Goal: Check status: Check status

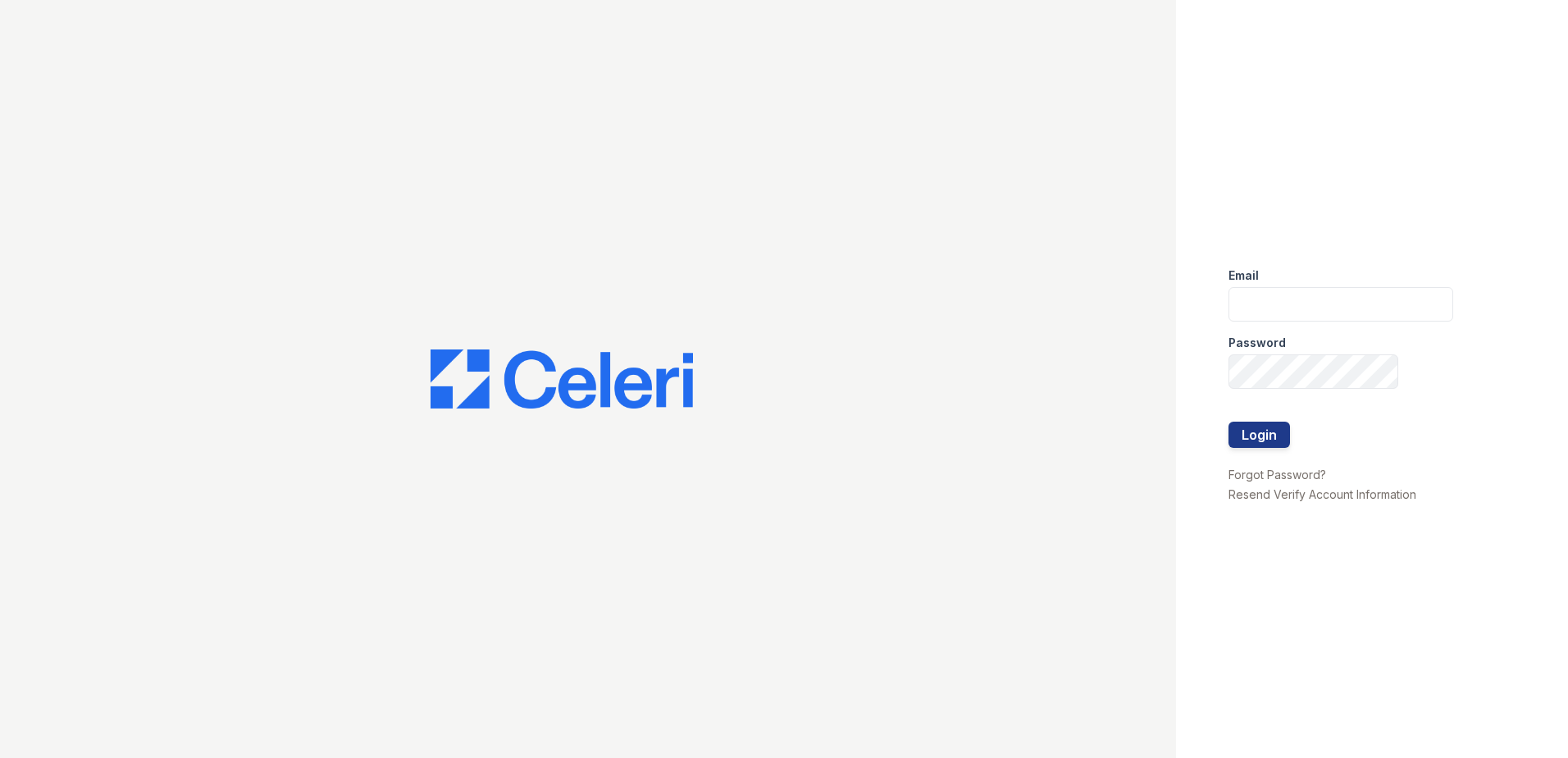
type input "jcartagena@trinity-pm.com"
click at [1271, 455] on div at bounding box center [1341, 456] width 224 height 17
click at [1267, 433] on button "Login" at bounding box center [1259, 434] width 61 height 26
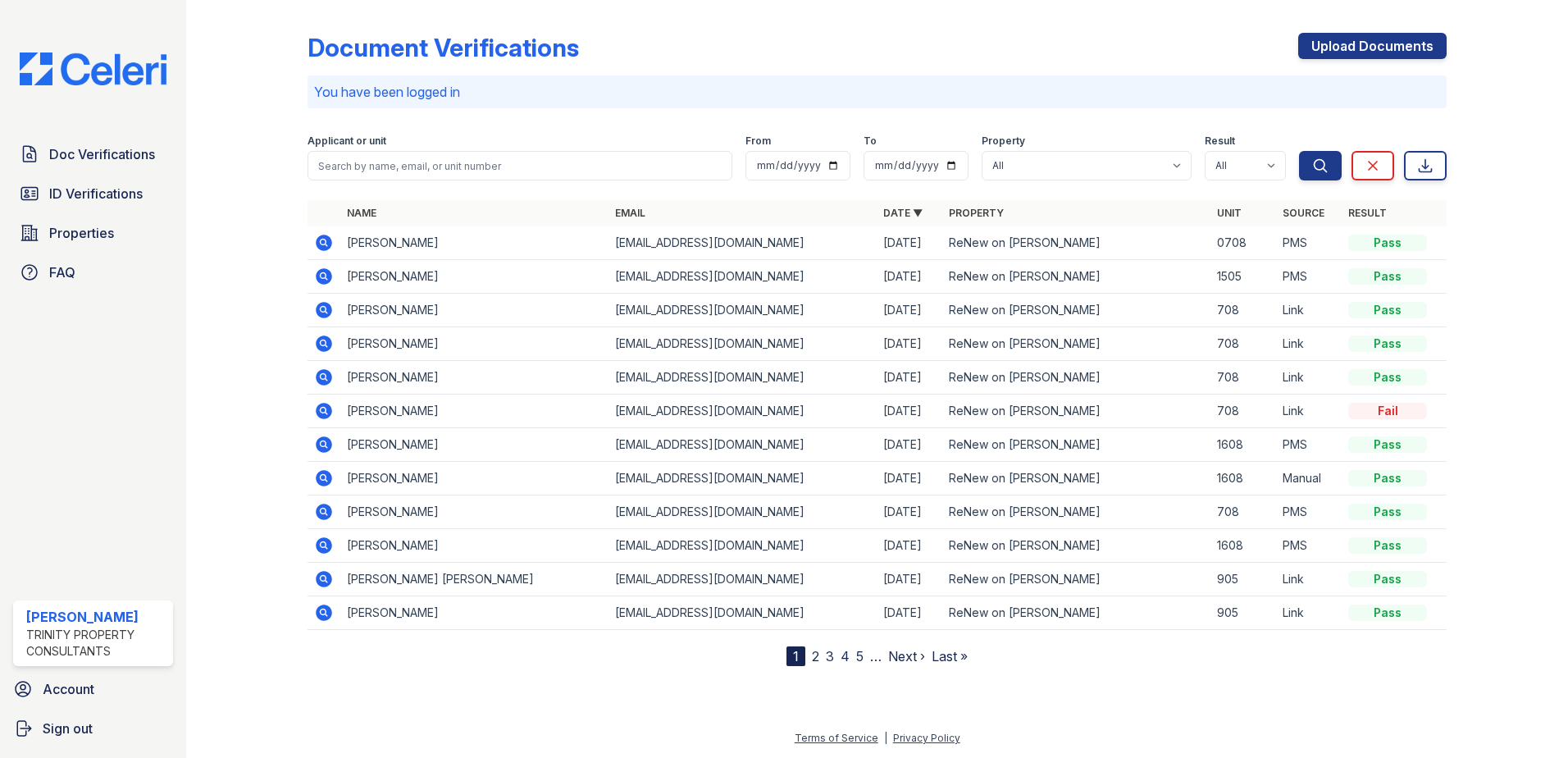
click at [323, 275] on icon at bounding box center [323, 275] width 4 height 4
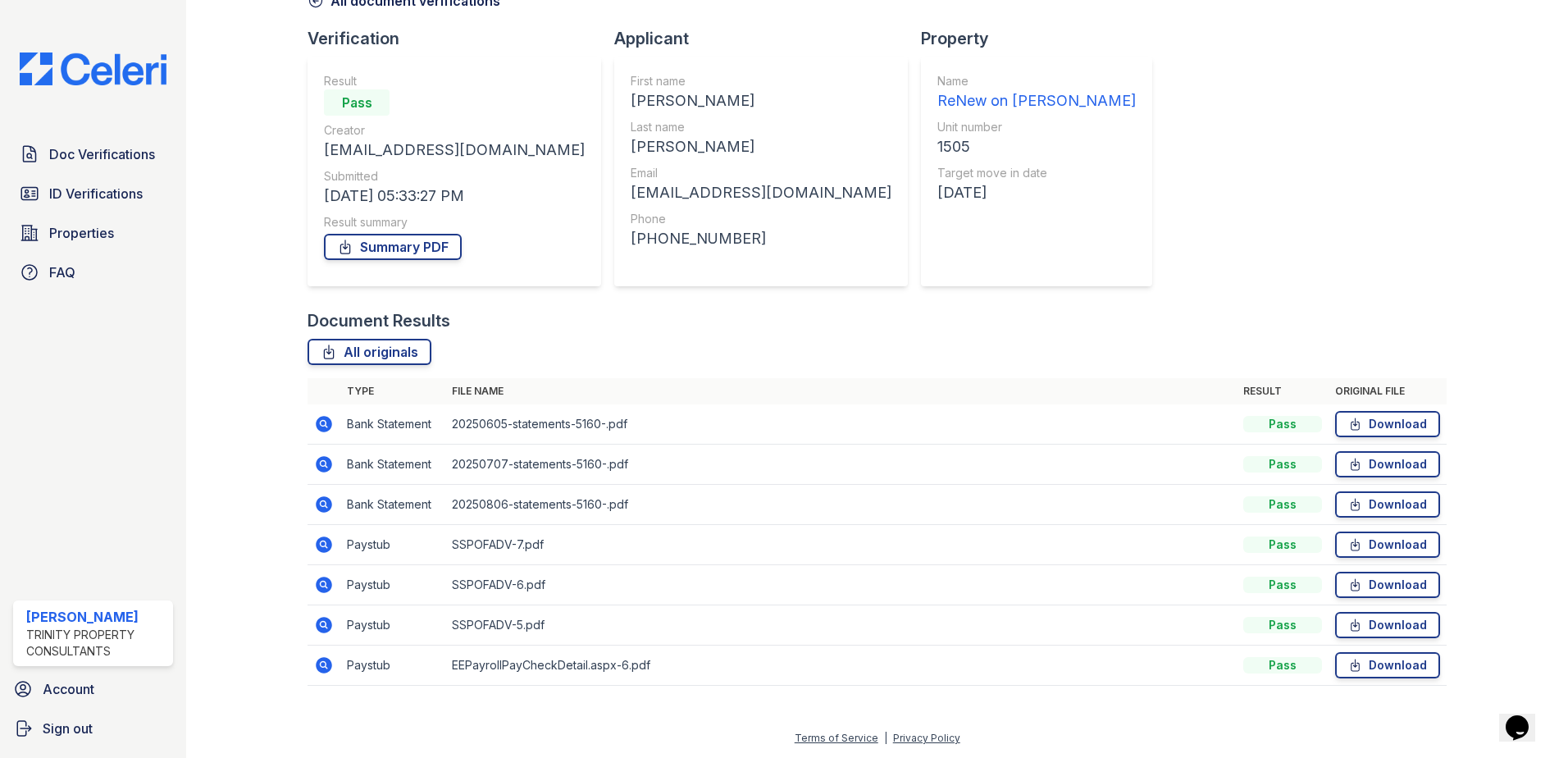
click at [326, 424] on icon at bounding box center [324, 423] width 17 height 17
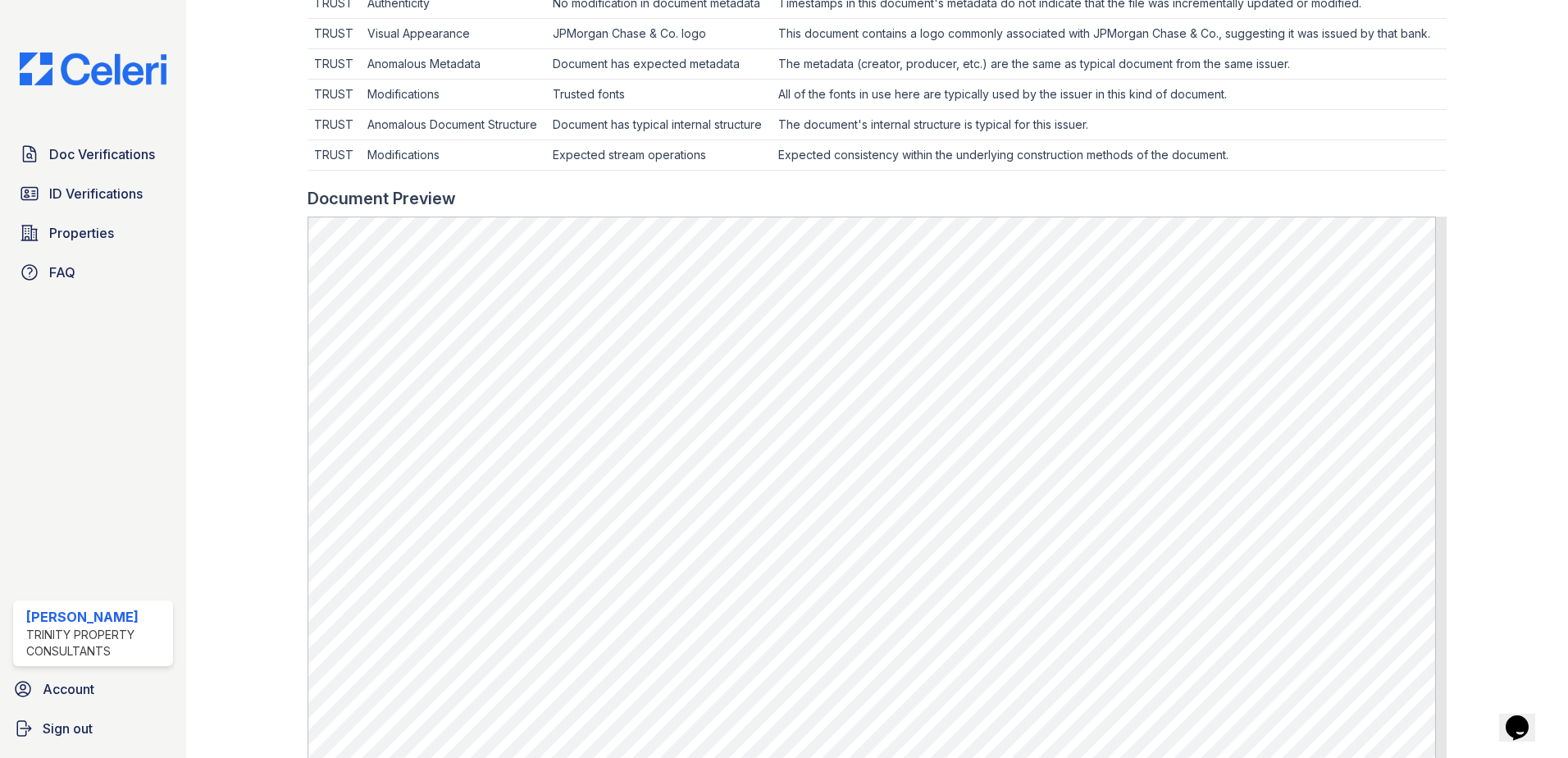
scroll to position [656, 0]
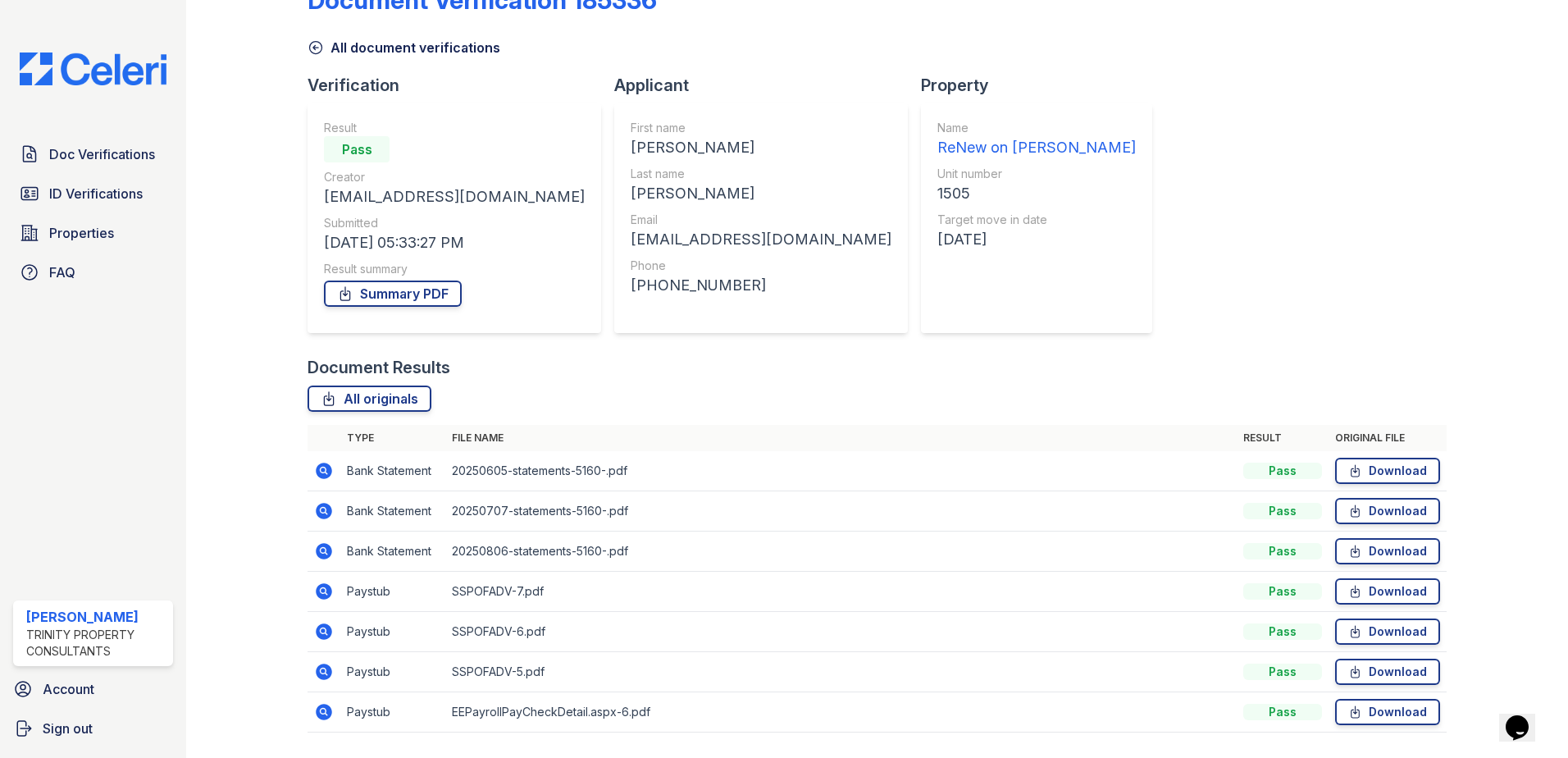
scroll to position [95, 0]
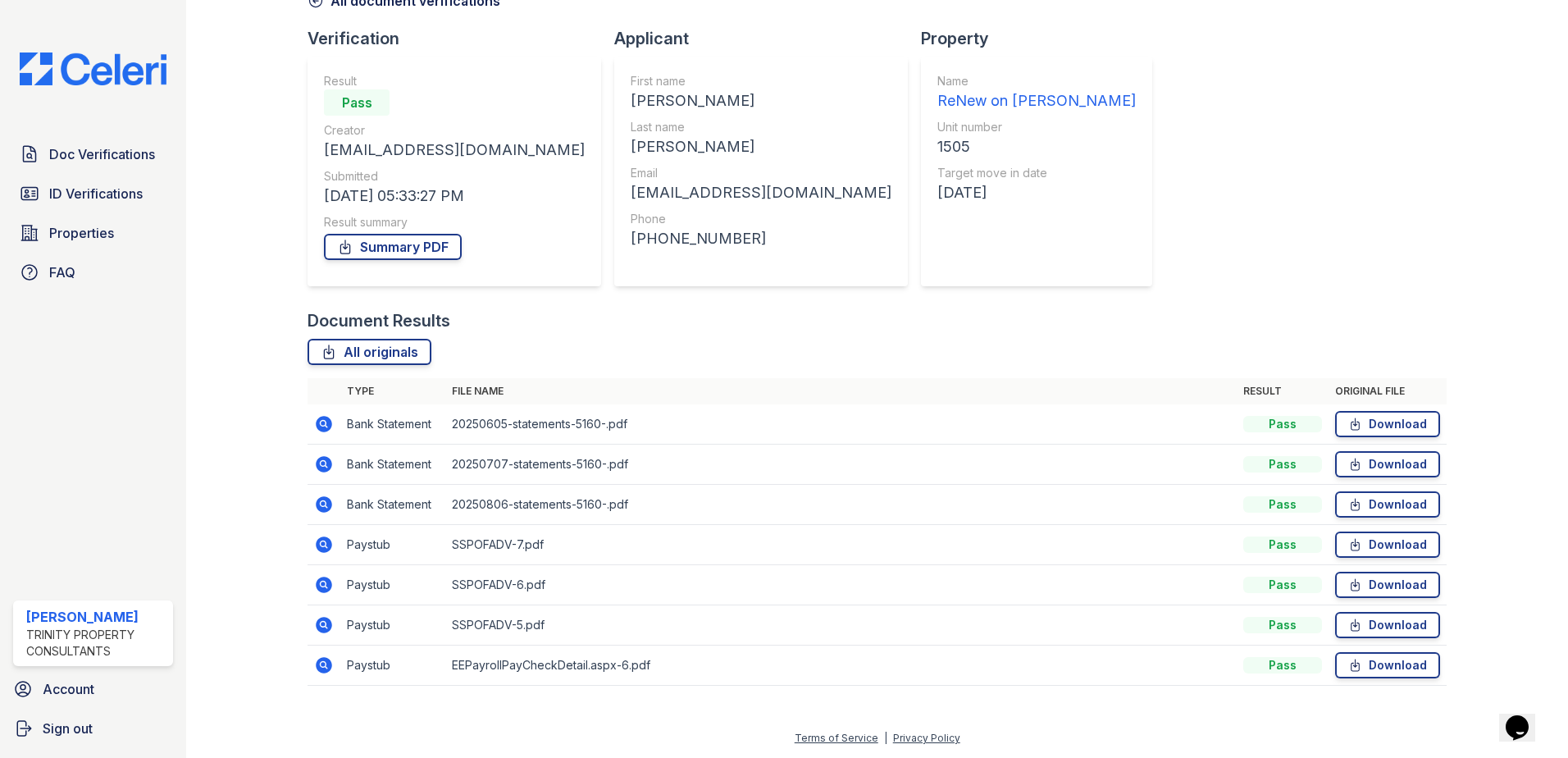
click at [322, 542] on icon at bounding box center [323, 543] width 4 height 4
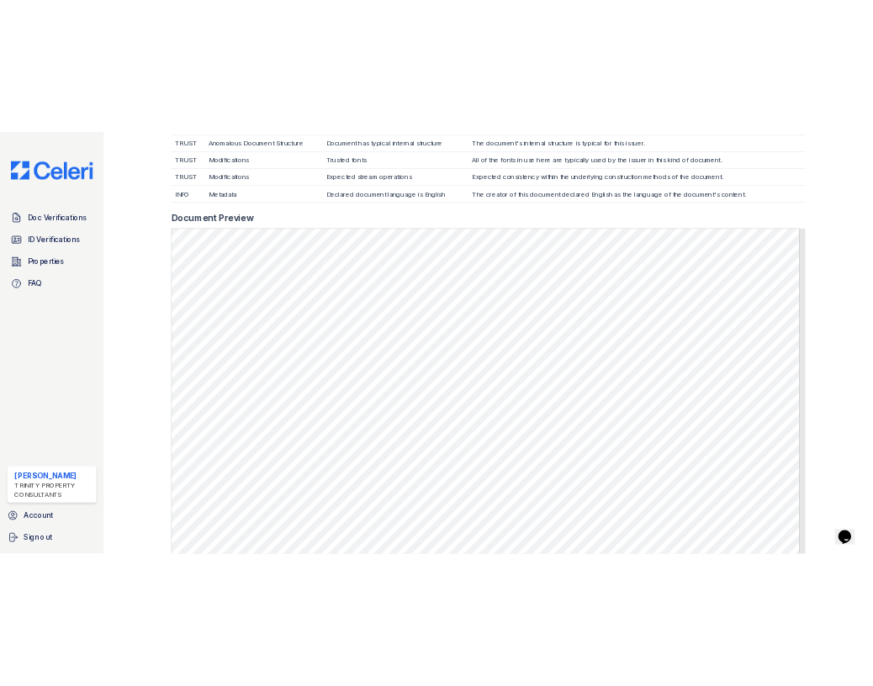
scroll to position [838, 0]
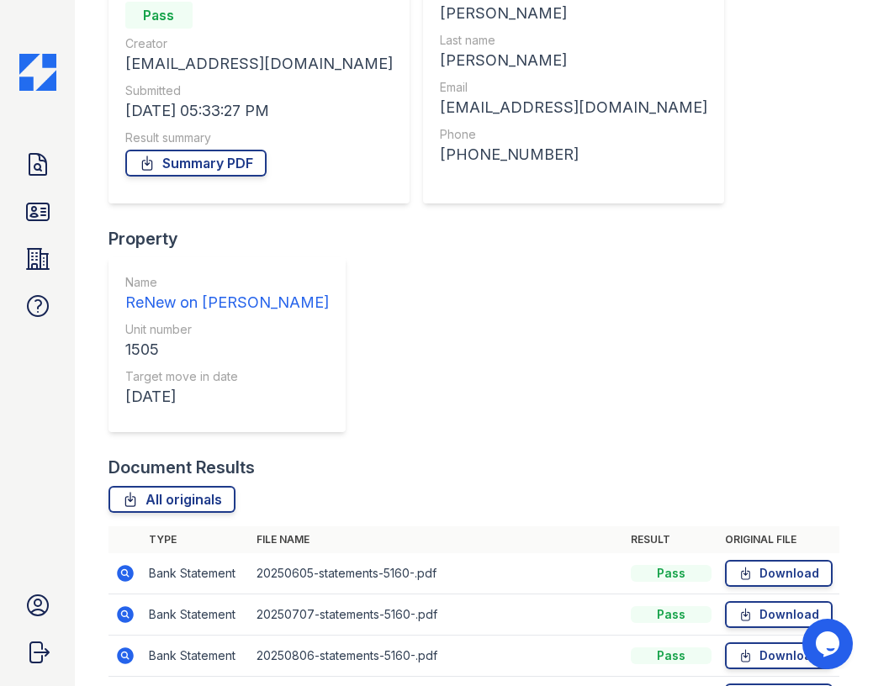
scroll to position [187, 0]
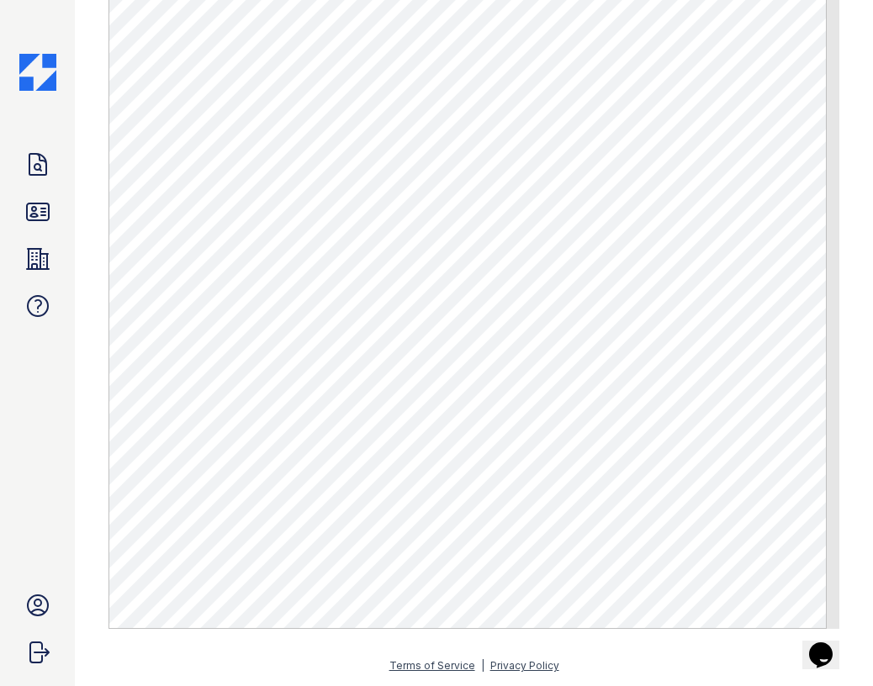
scroll to position [858, 0]
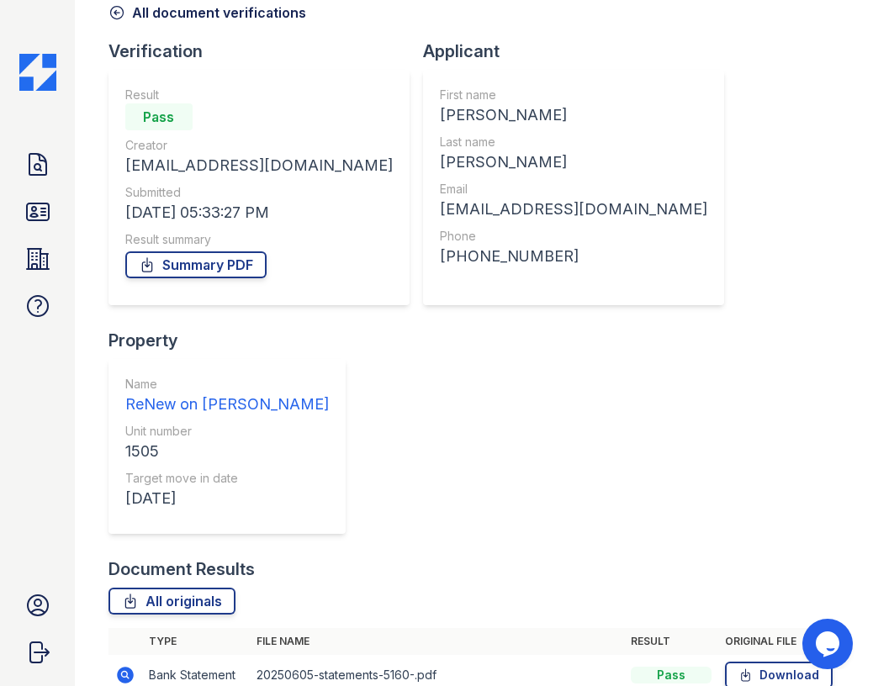
scroll to position [187, 0]
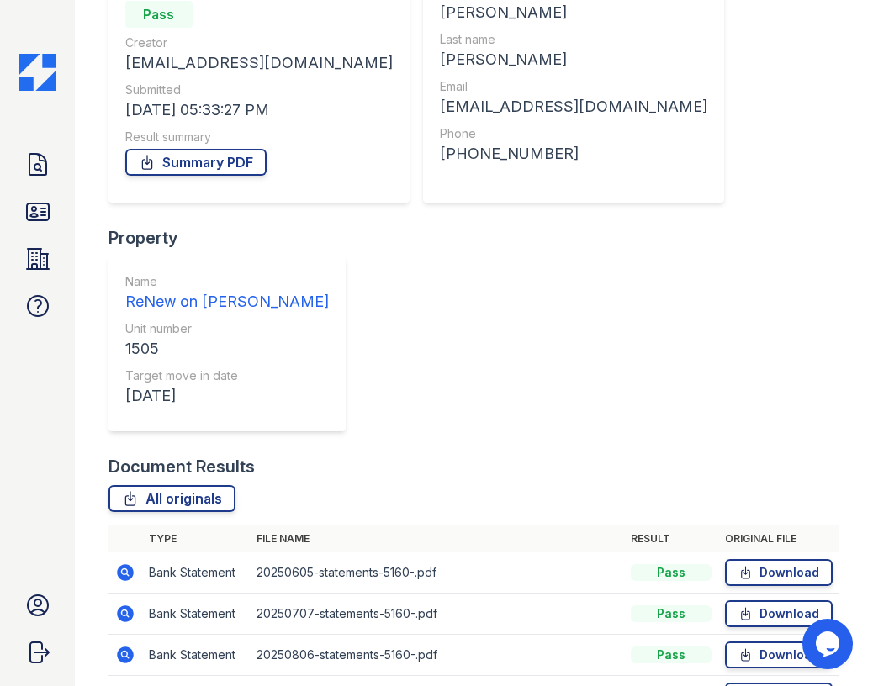
click at [115, 562] on icon at bounding box center [125, 572] width 20 height 20
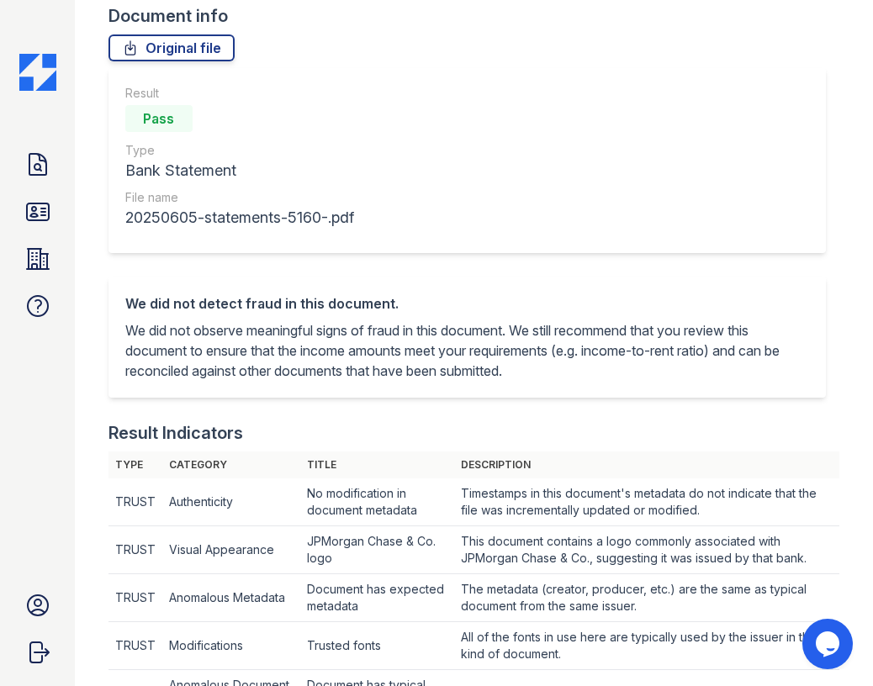
scroll to position [252, 0]
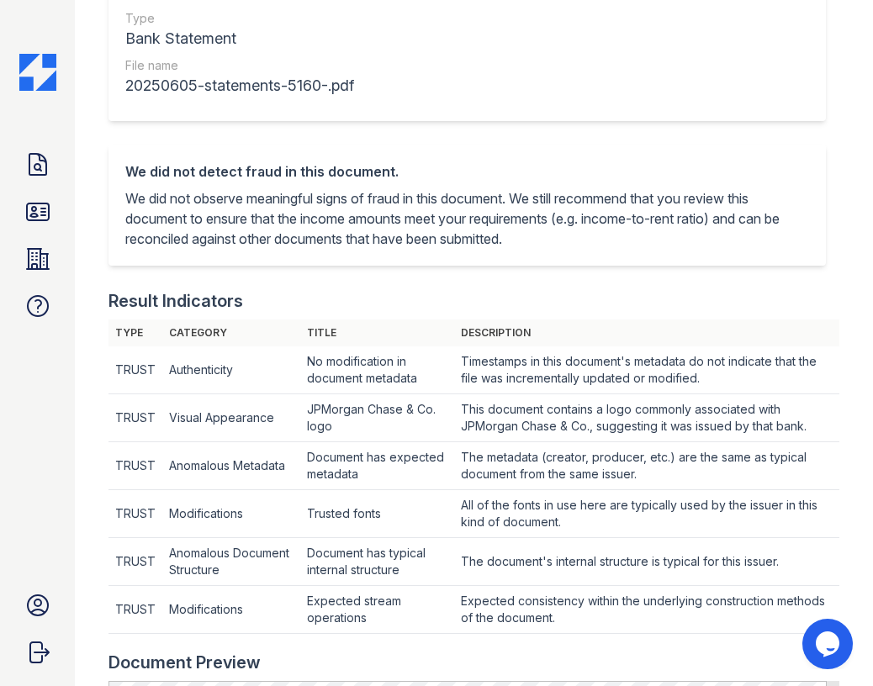
drag, startPoint x: 298, startPoint y: 345, endPoint x: 289, endPoint y: 348, distance: 9.6
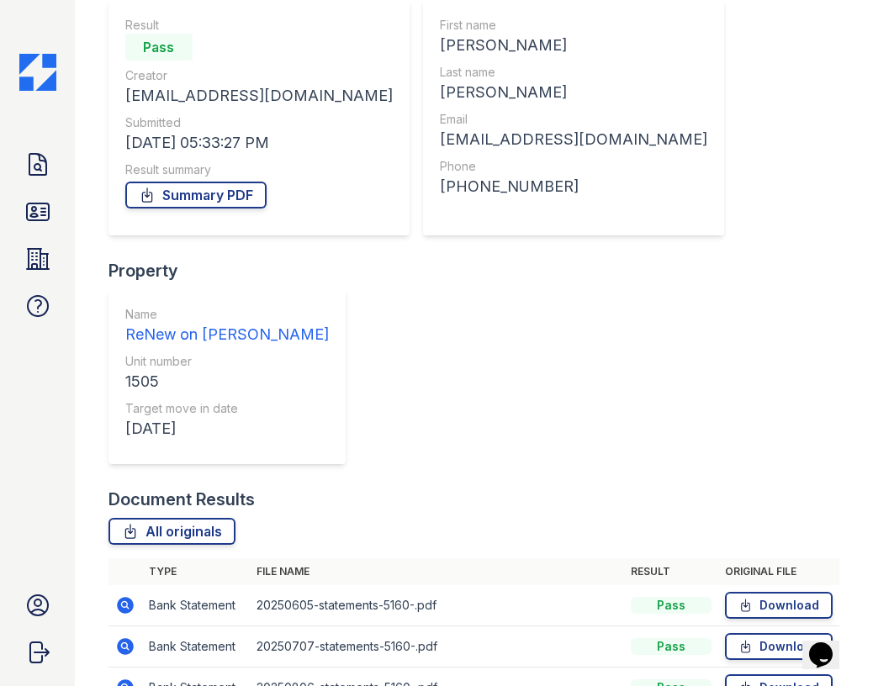
scroll to position [187, 0]
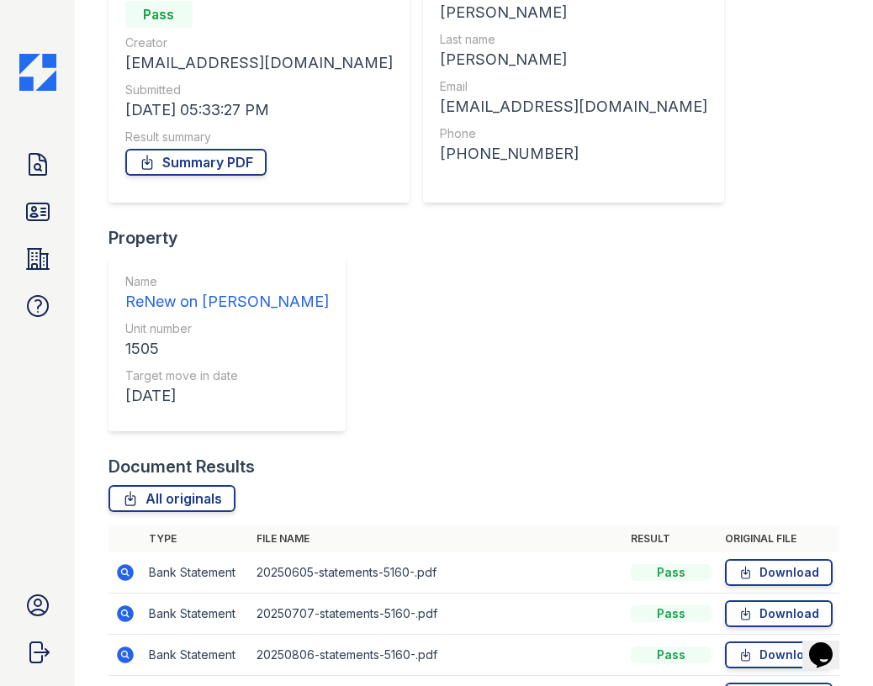
click at [124, 646] on icon at bounding box center [125, 654] width 17 height 17
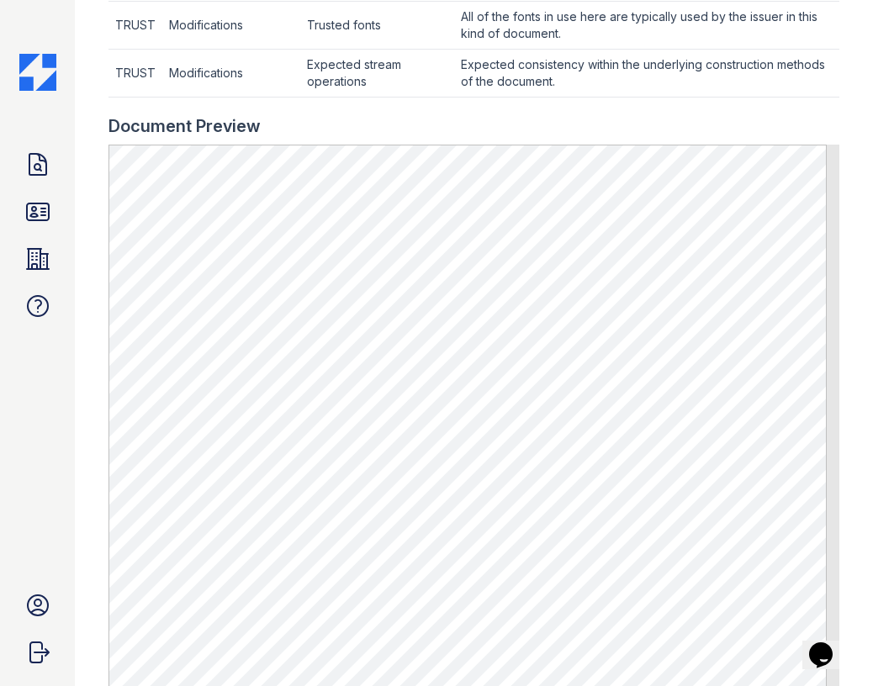
scroll to position [841, 0]
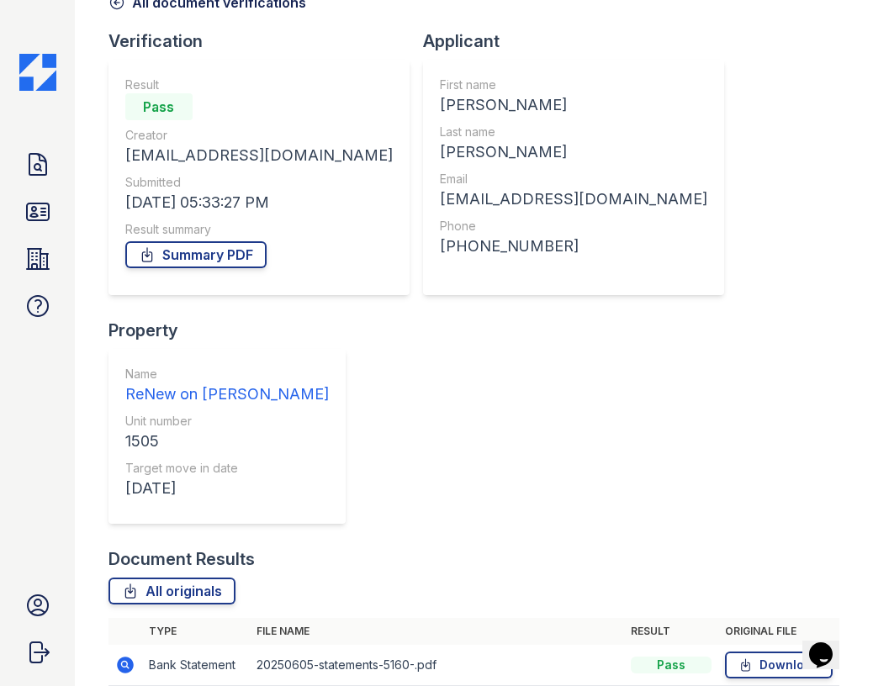
scroll to position [187, 0]
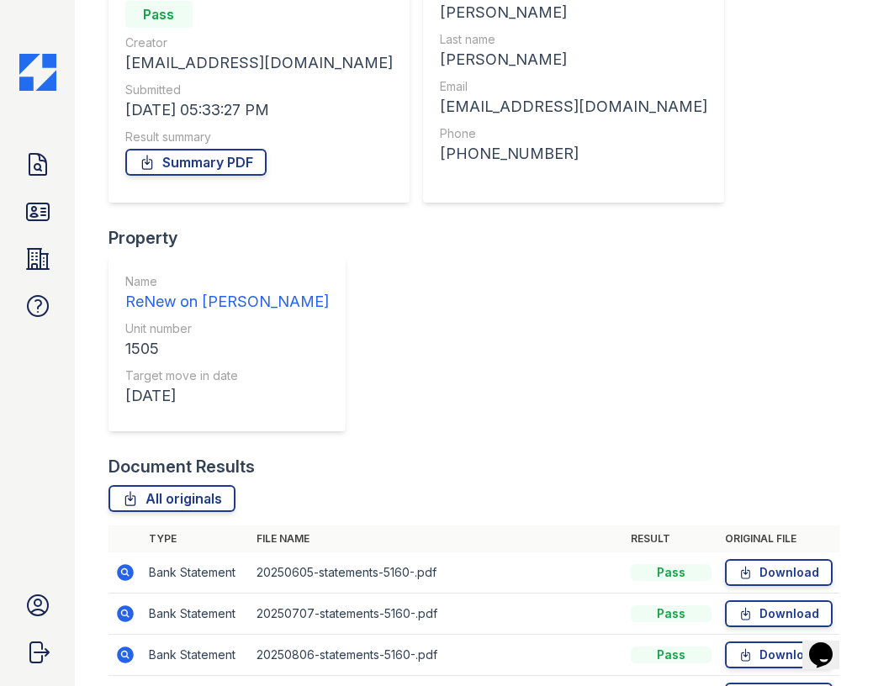
click at [122, 685] on icon at bounding box center [125, 696] width 17 height 17
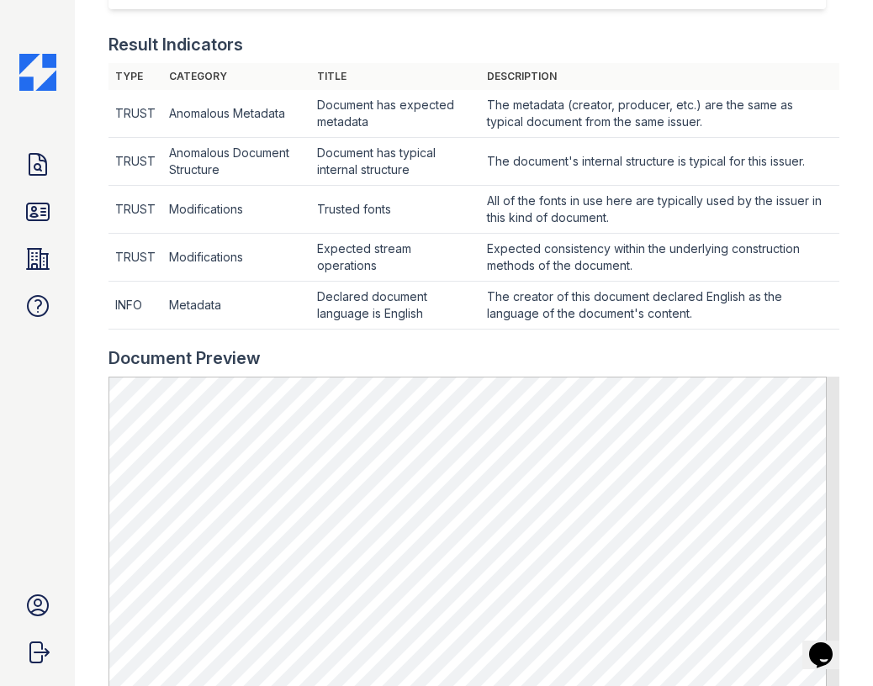
scroll to position [841, 0]
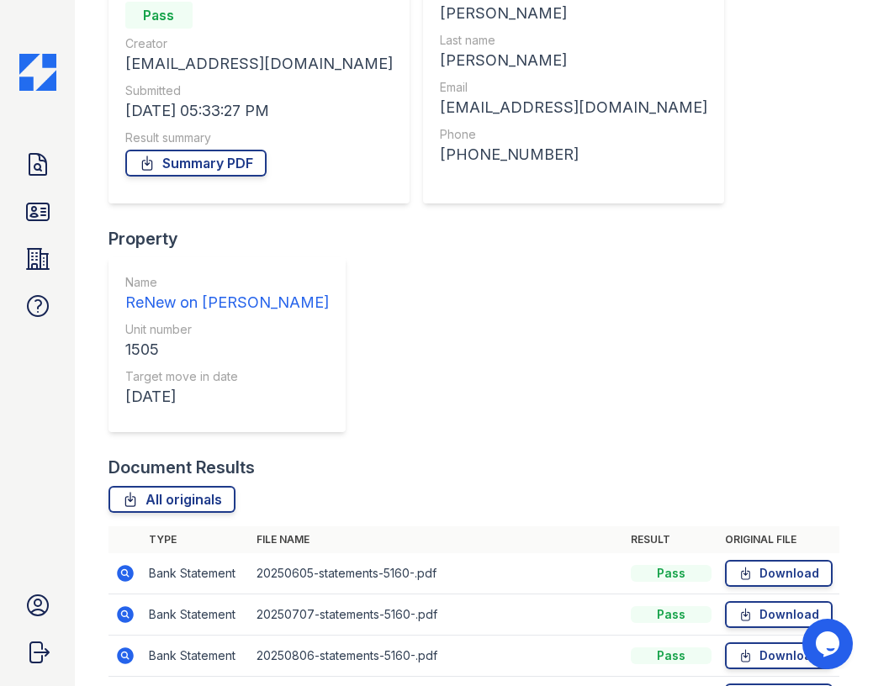
scroll to position [187, 0]
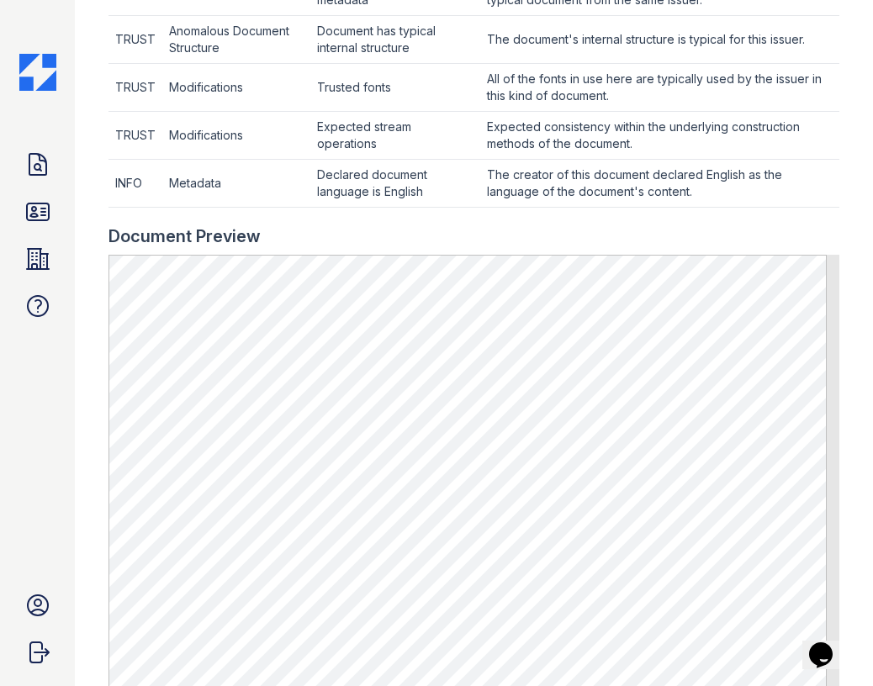
scroll to position [757, 0]
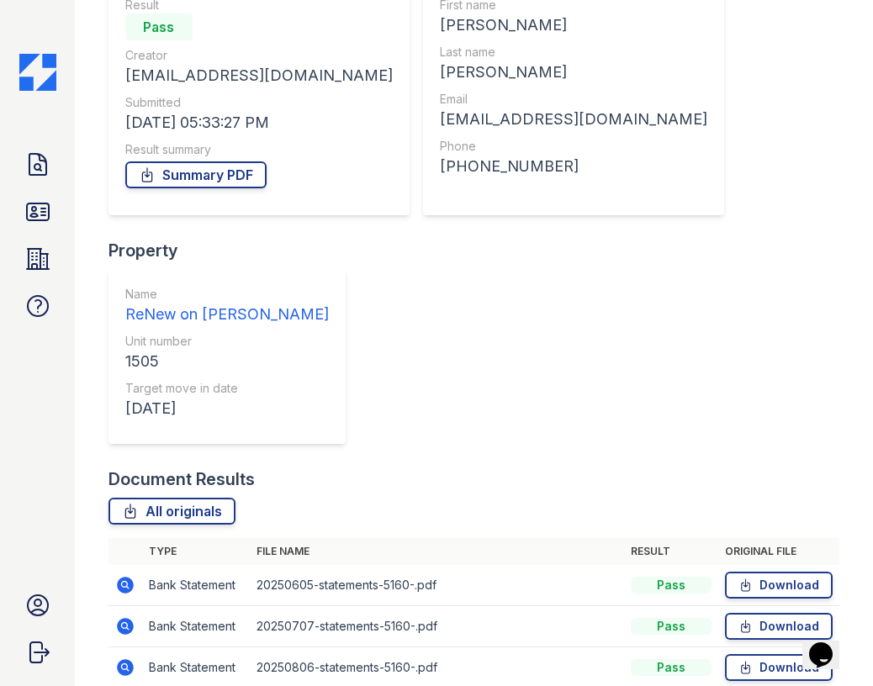
scroll to position [187, 0]
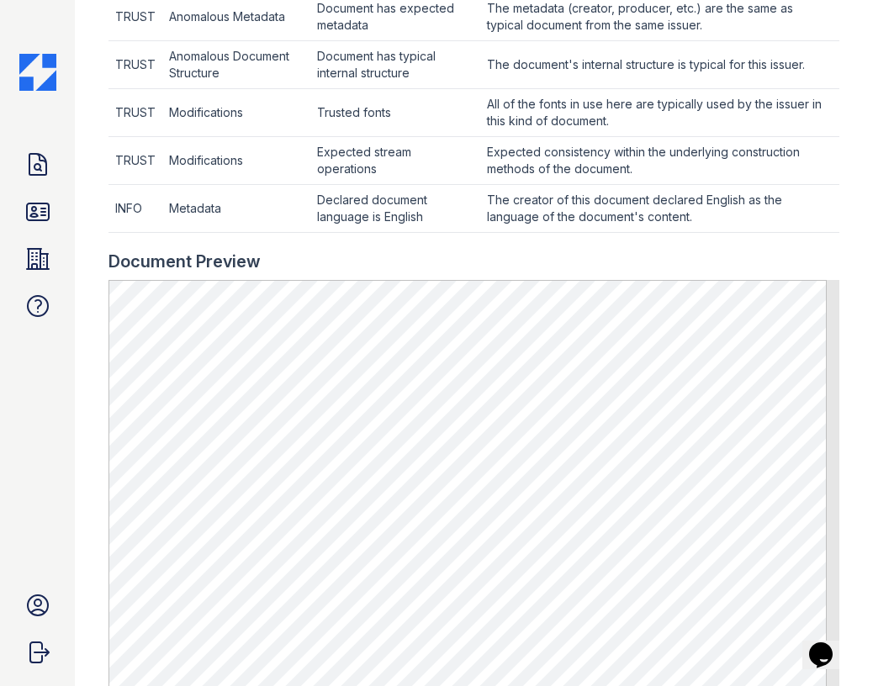
scroll to position [841, 0]
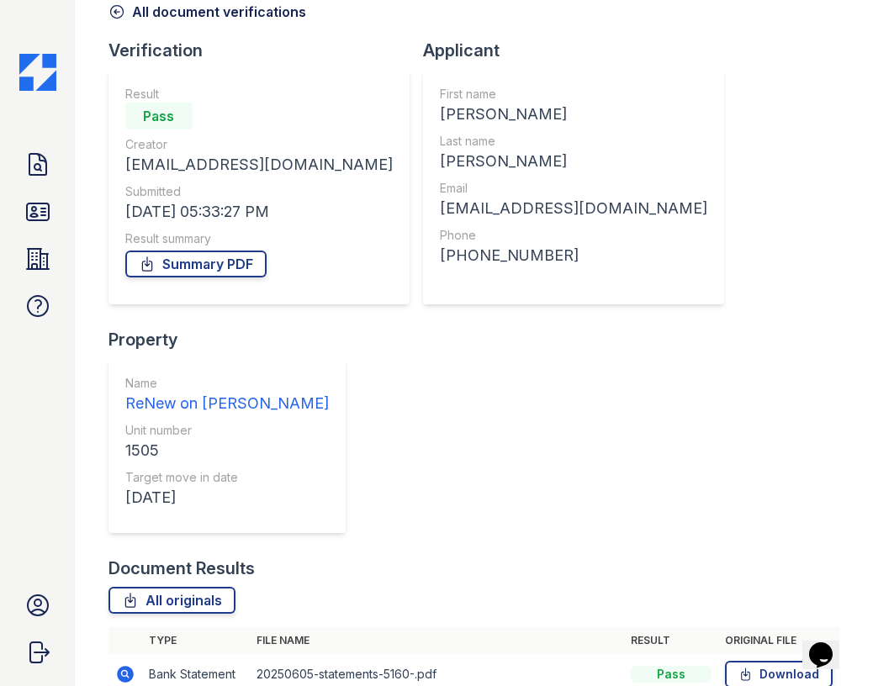
scroll to position [187, 0]
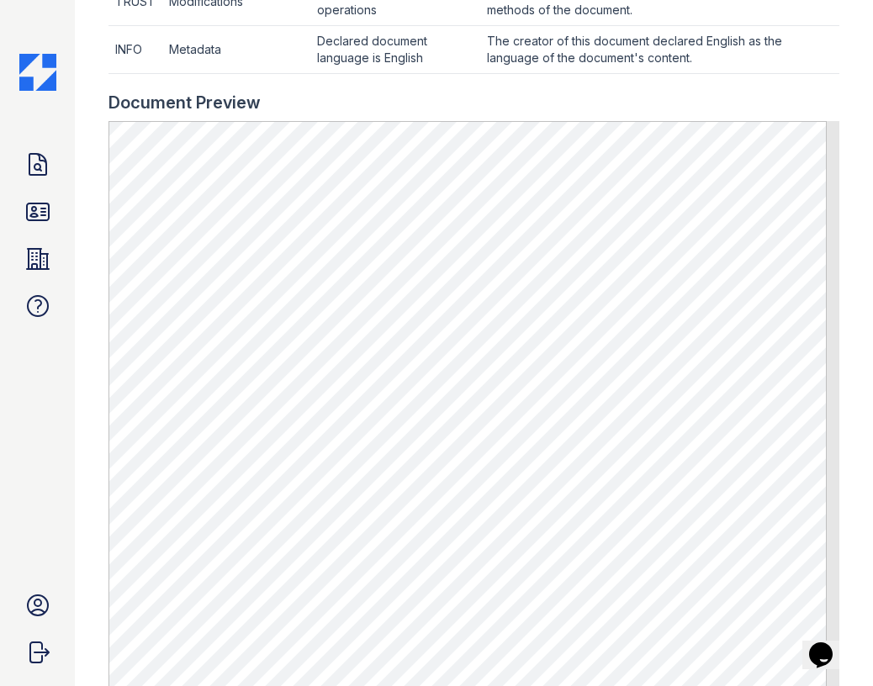
scroll to position [757, 0]
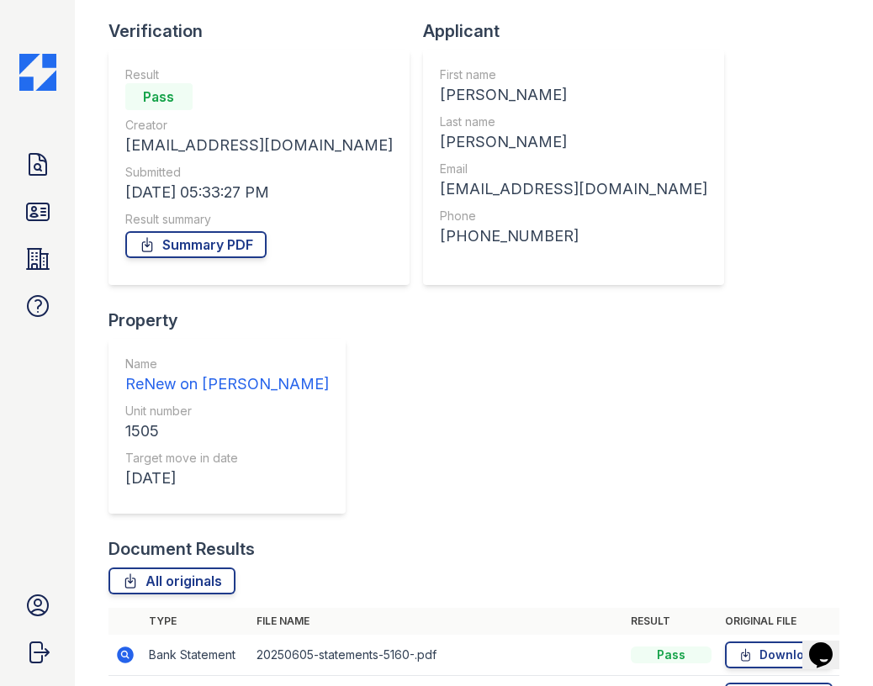
scroll to position [187, 0]
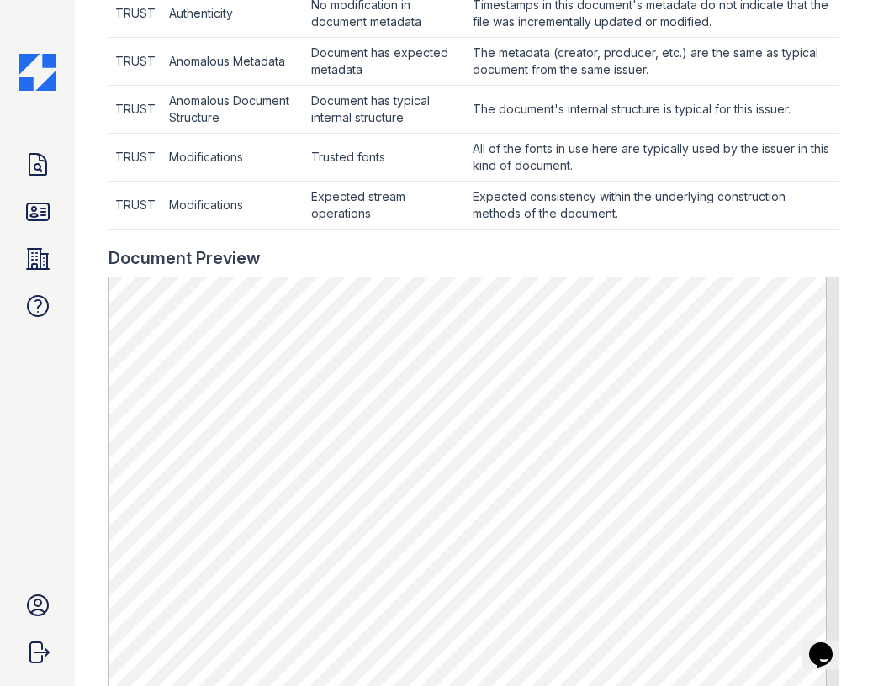
scroll to position [606, 0]
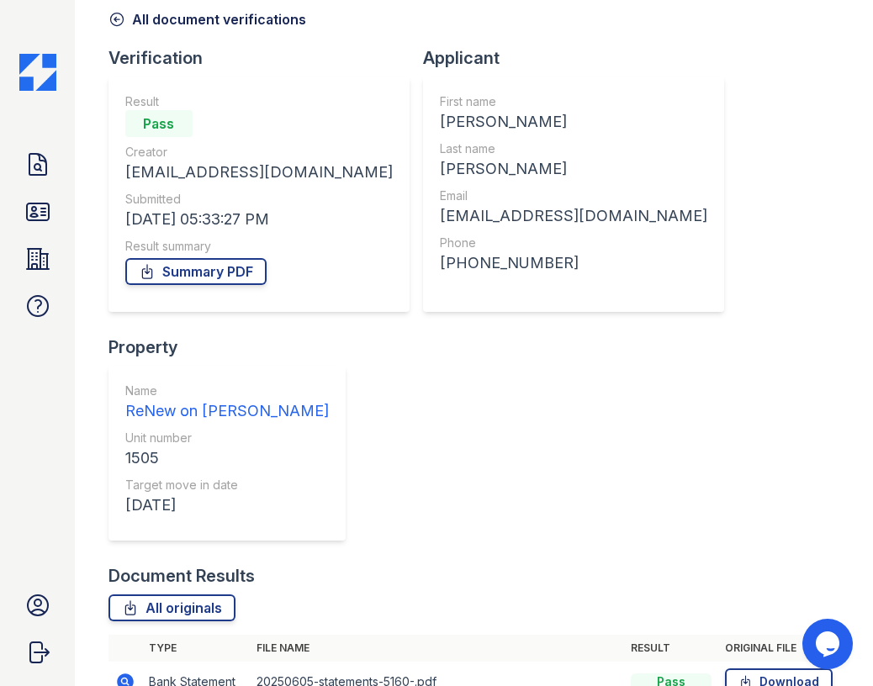
scroll to position [187, 0]
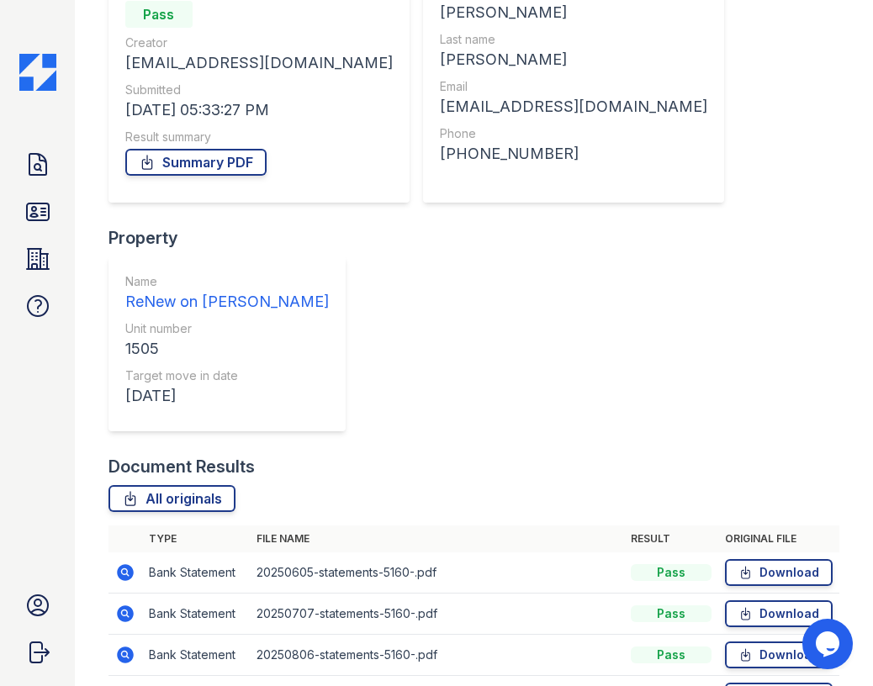
click at [135, 593] on td at bounding box center [125, 613] width 34 height 41
click at [124, 610] on icon at bounding box center [124, 612] width 4 height 4
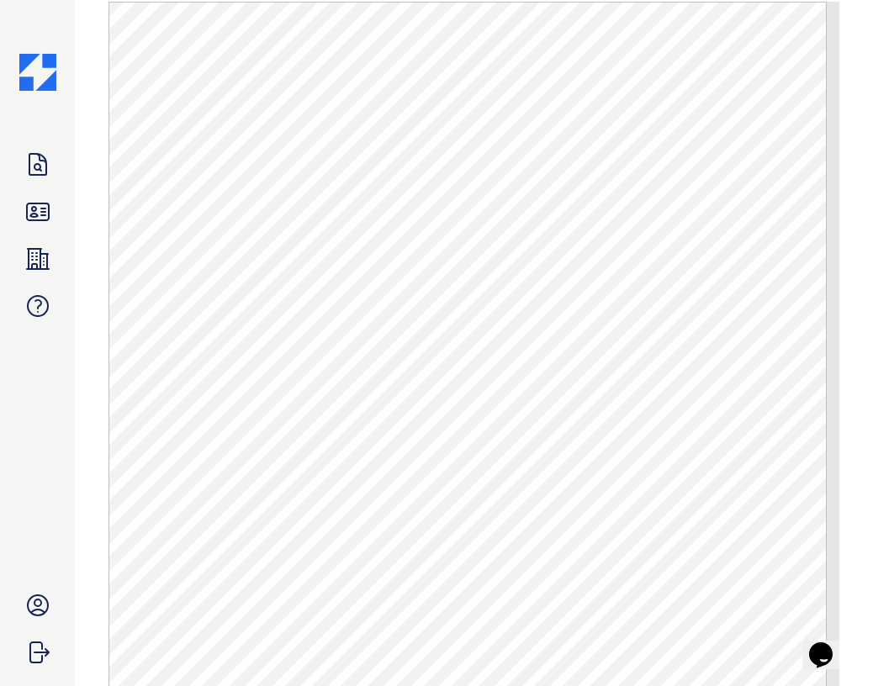
scroll to position [906, 0]
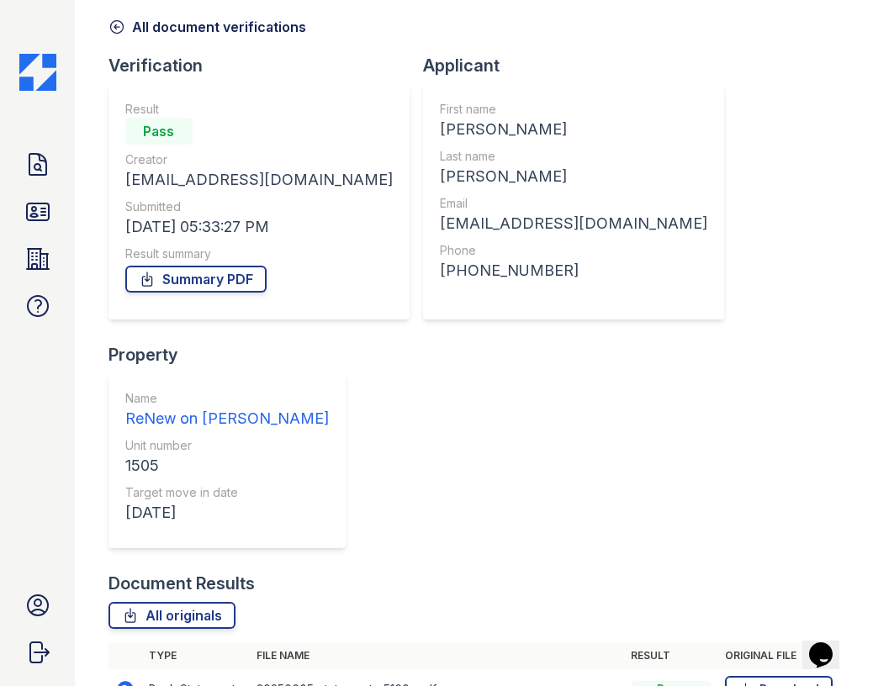
scroll to position [168, 0]
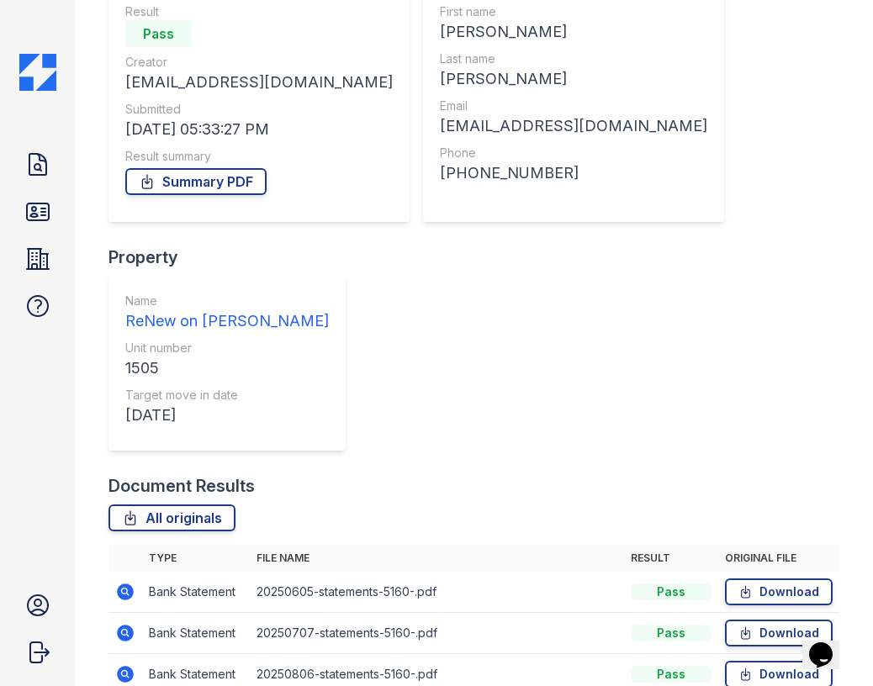
click at [118, 664] on icon at bounding box center [125, 674] width 20 height 20
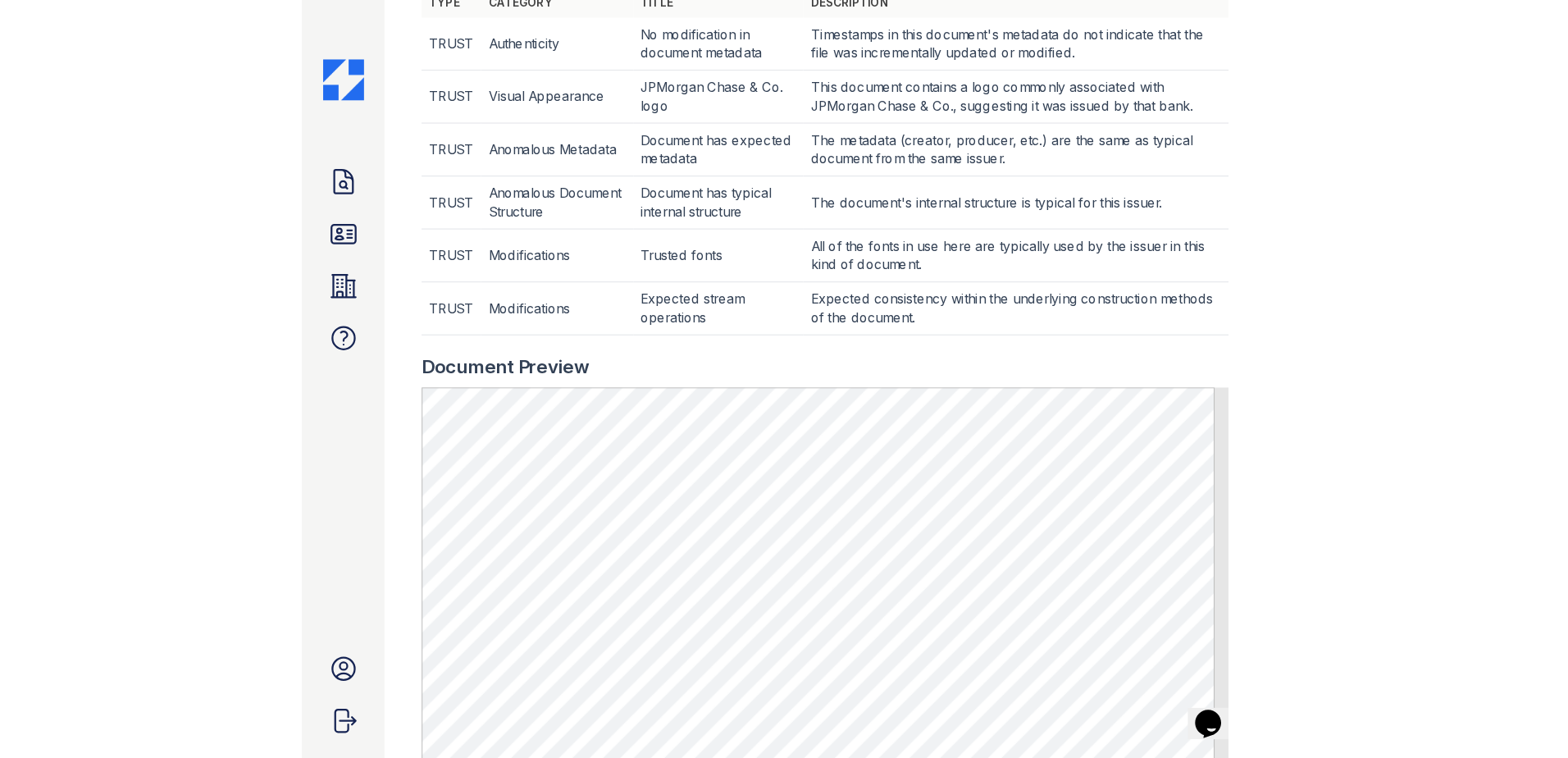
scroll to position [820, 0]
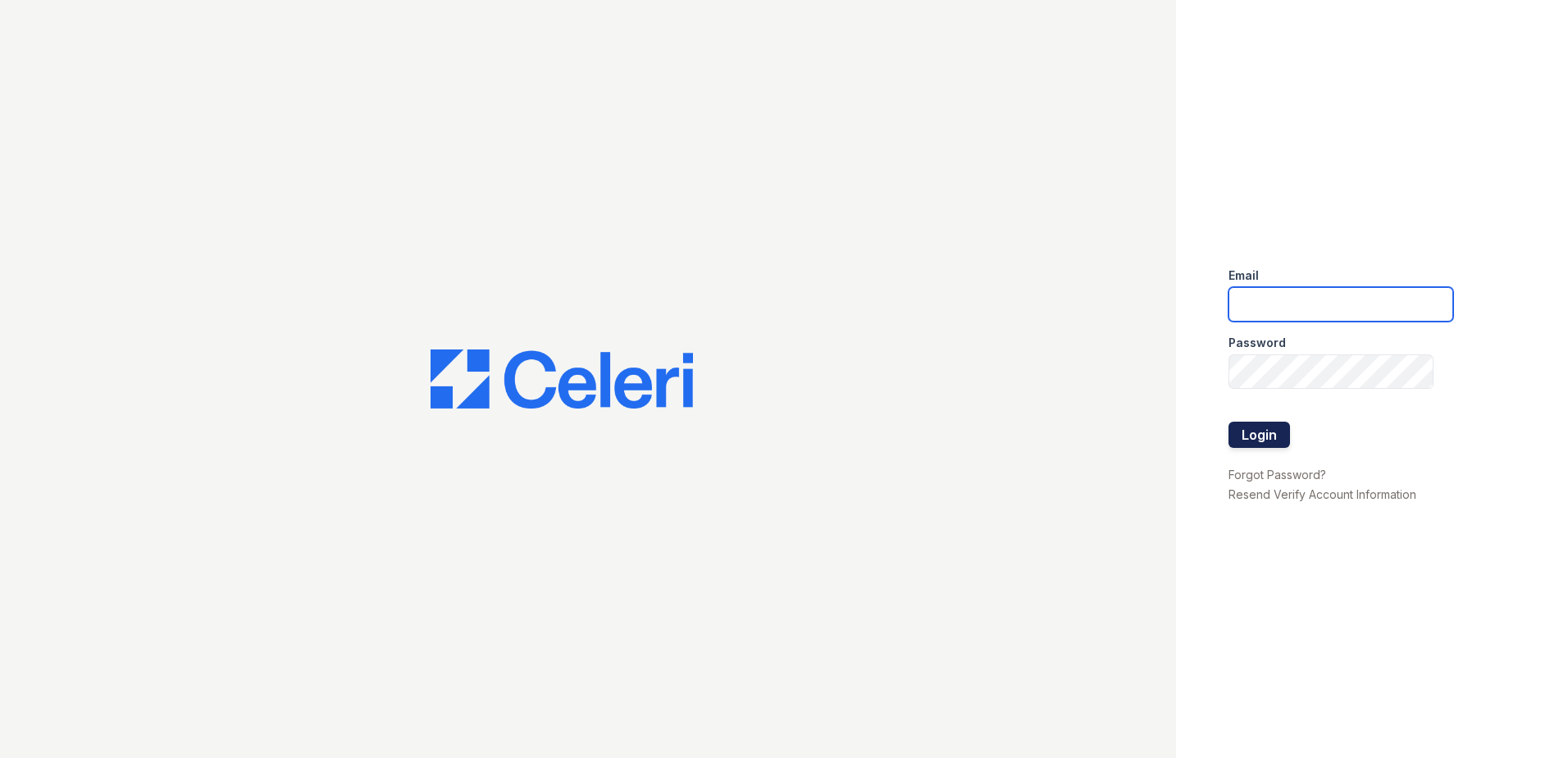
type input "[EMAIL_ADDRESS][DOMAIN_NAME]"
click at [1238, 432] on button "Login" at bounding box center [1259, 434] width 61 height 26
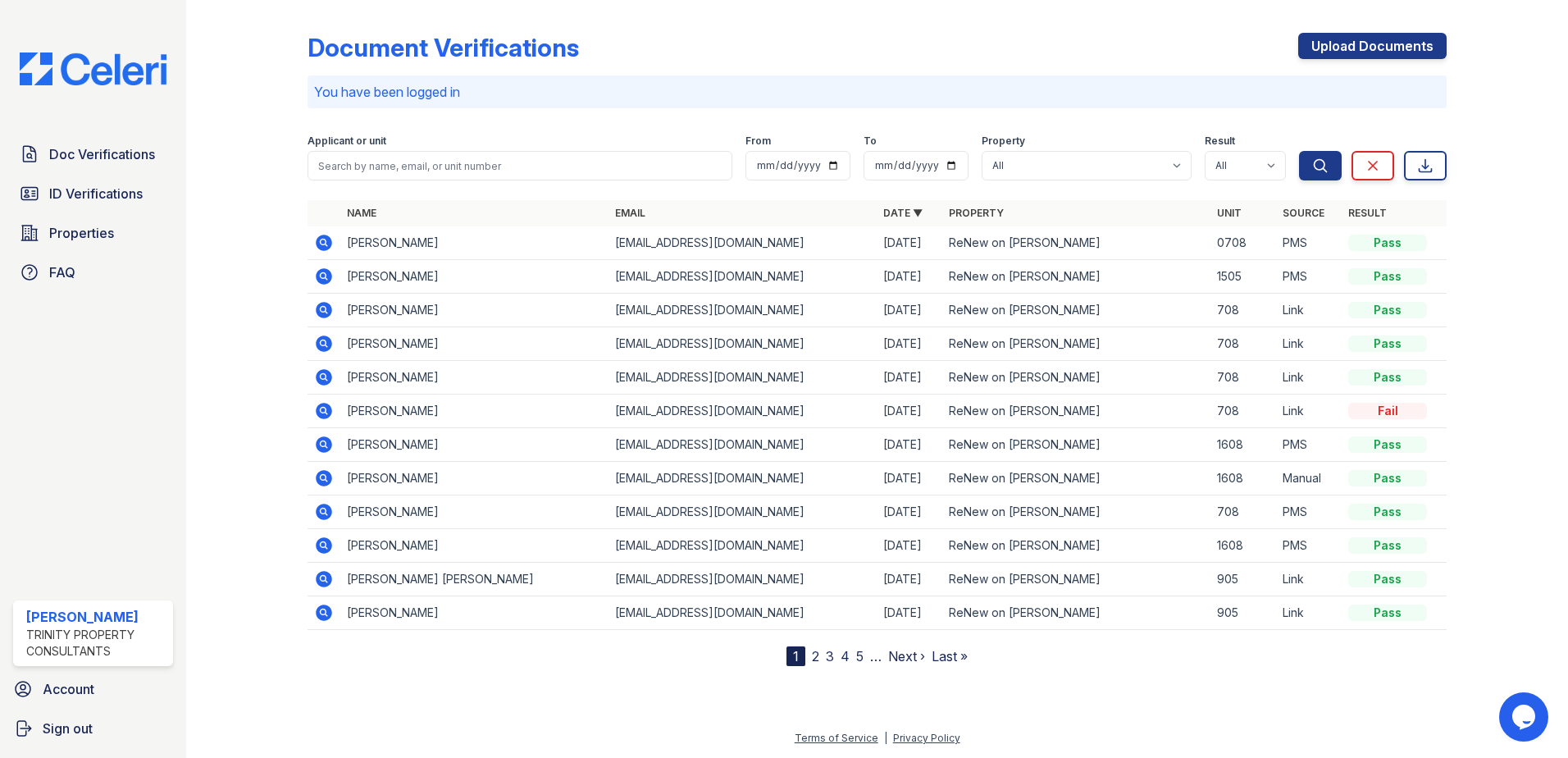
click at [331, 271] on icon at bounding box center [324, 276] width 20 height 20
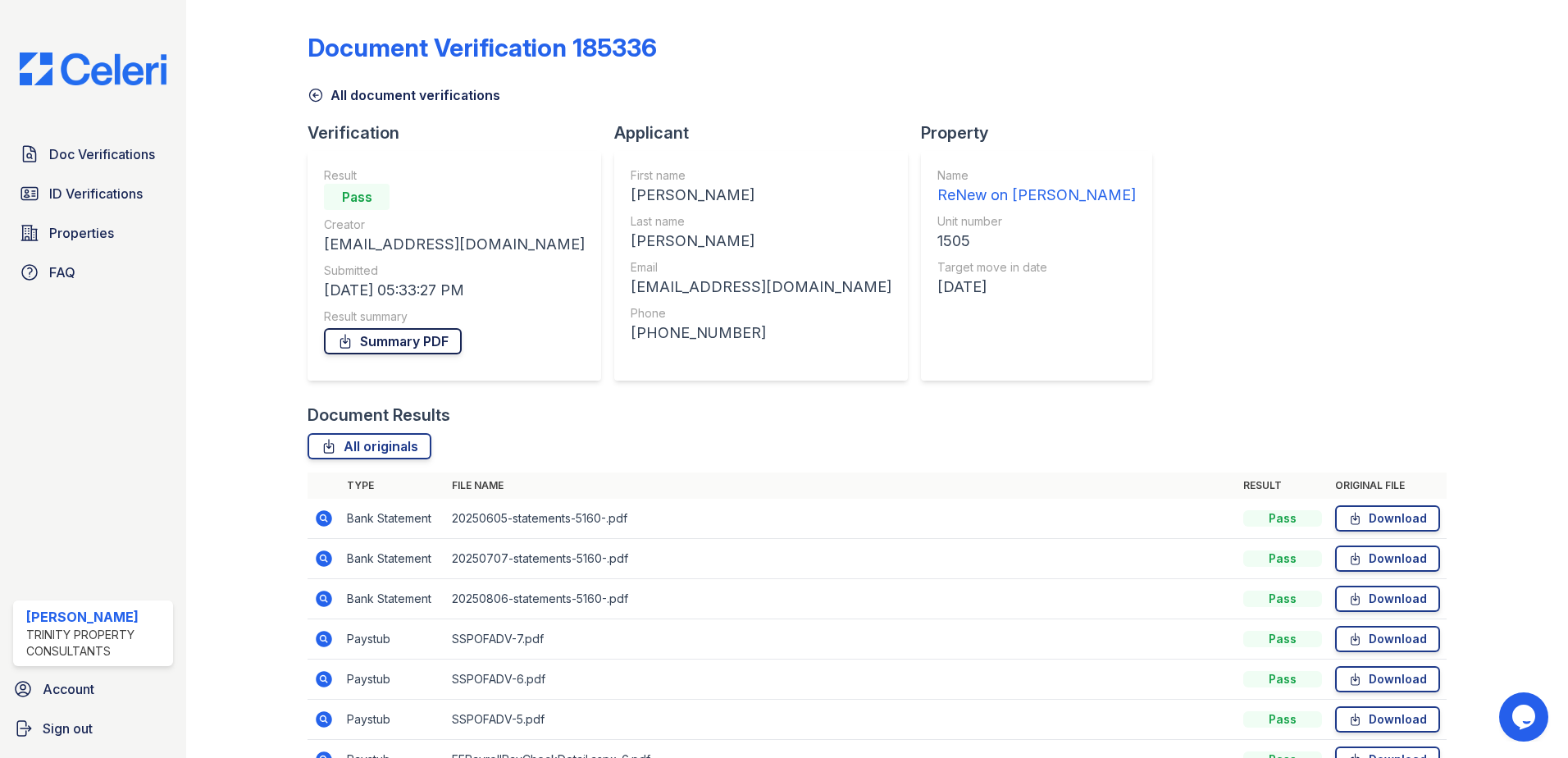
click at [416, 344] on link "Summary PDF" at bounding box center [392, 340] width 138 height 26
